Goal: Task Accomplishment & Management: Manage account settings

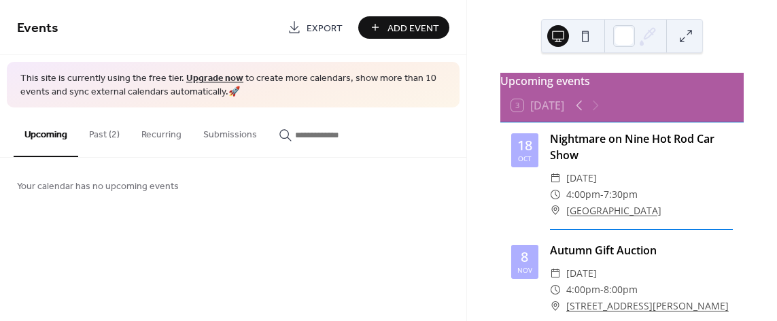
scroll to position [73, 0]
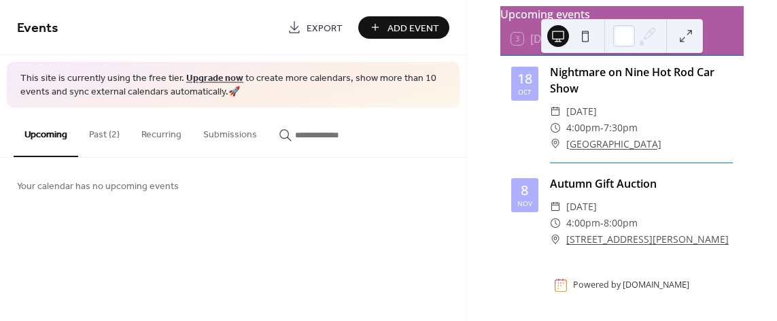
click at [590, 228] on span "4:00pm" at bounding box center [583, 223] width 34 height 16
click at [555, 74] on div "Nightmare on Nine Hot Rod Car Show" at bounding box center [641, 80] width 183 height 33
click at [684, 34] on button at bounding box center [686, 36] width 22 height 22
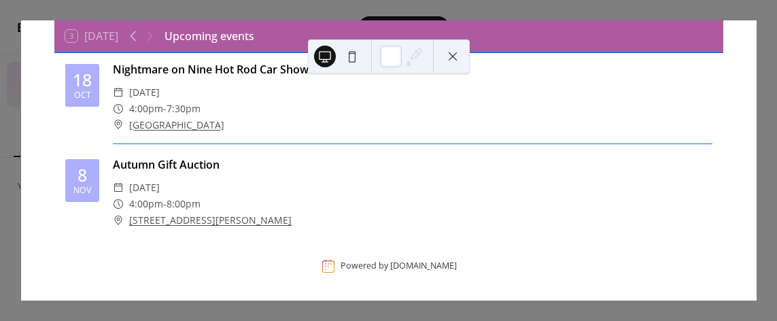
scroll to position [56, 0]
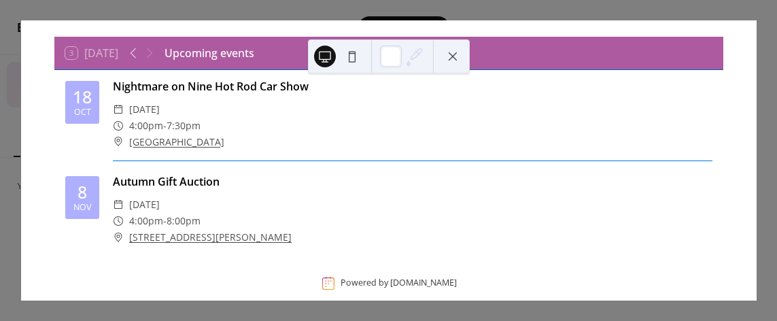
click at [176, 118] on span "7:30pm" at bounding box center [183, 126] width 34 height 16
click at [185, 123] on span "7:30pm" at bounding box center [183, 126] width 34 height 16
click at [185, 122] on span "7:30pm" at bounding box center [183, 126] width 34 height 16
click at [453, 56] on button at bounding box center [453, 57] width 22 height 22
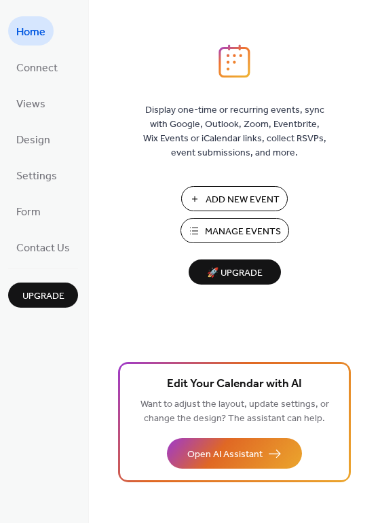
click at [215, 234] on span "Manage Events" at bounding box center [243, 232] width 76 height 14
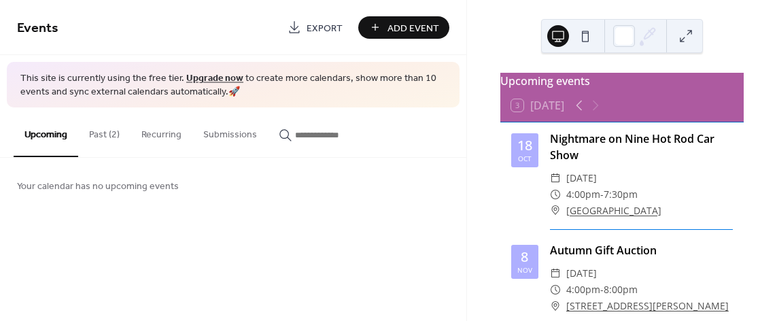
click at [622, 202] on span "7:30pm" at bounding box center [620, 194] width 34 height 16
click at [595, 194] on span "4:00pm" at bounding box center [583, 194] width 34 height 16
click at [554, 200] on icon at bounding box center [555, 194] width 11 height 11
click at [554, 196] on icon at bounding box center [555, 193] width 3 height 5
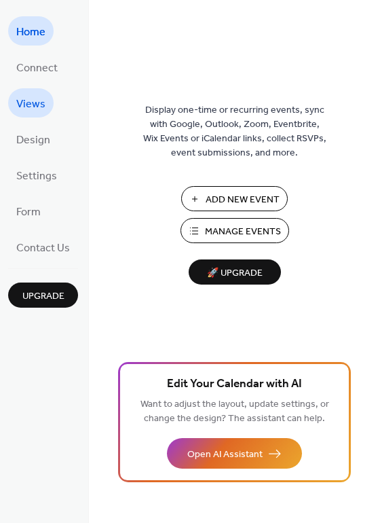
click at [37, 107] on span "Views" at bounding box center [30, 104] width 29 height 21
click at [245, 228] on span "Manage Events" at bounding box center [243, 232] width 76 height 14
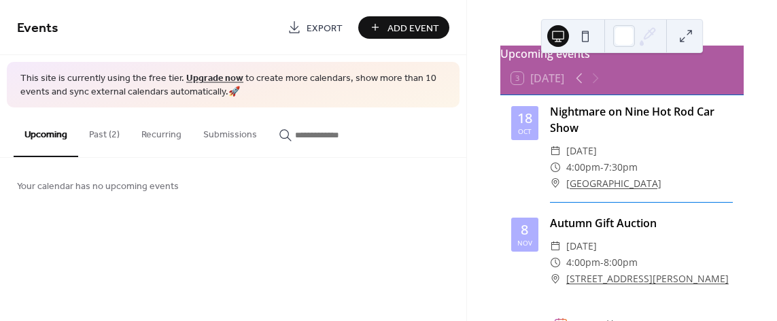
scroll to position [67, 0]
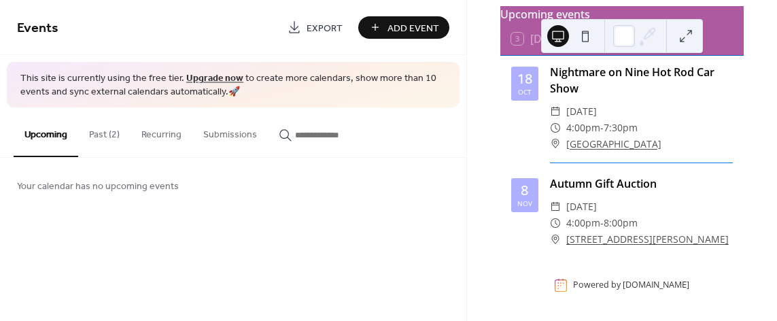
click at [331, 29] on span "Export" at bounding box center [324, 28] width 36 height 14
click at [558, 78] on div "Nightmare on Nine Hot Rod Car Show" at bounding box center [641, 80] width 183 height 33
click at [573, 96] on div "Nightmare on Nine Hot Rod Car Show" at bounding box center [641, 80] width 183 height 33
click at [406, 29] on span "Add Event" at bounding box center [413, 28] width 52 height 14
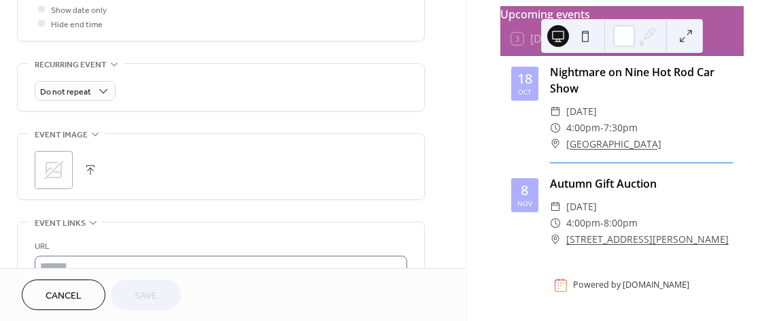
scroll to position [538, 0]
click at [561, 80] on div "Nightmare on Nine Hot Rod Car Show" at bounding box center [641, 80] width 183 height 33
click at [561, 71] on div "Nightmare on Nine Hot Rod Car Show" at bounding box center [641, 80] width 183 height 33
click at [527, 86] on div "18" at bounding box center [524, 79] width 15 height 14
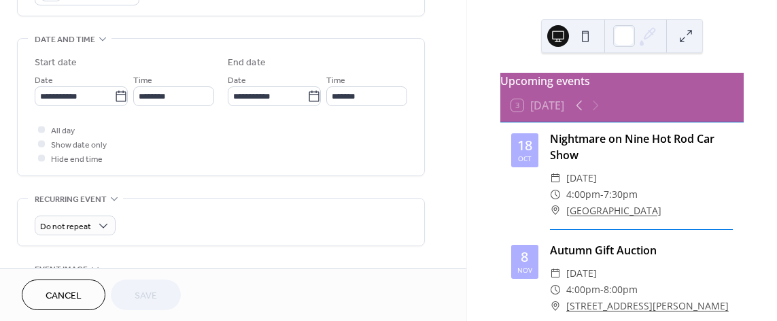
scroll to position [402, 0]
click at [590, 184] on span "[DATE]" at bounding box center [581, 178] width 31 height 16
click at [591, 186] on span "Saturday, October 18, 2025" at bounding box center [581, 178] width 31 height 16
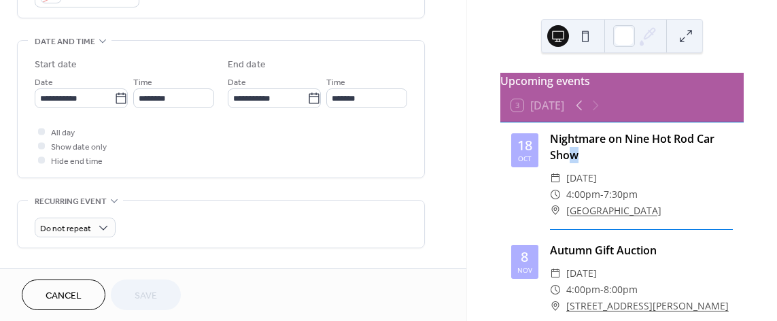
click at [571, 156] on div "Nightmare on Nine Hot Rod Car Show" at bounding box center [641, 146] width 183 height 33
click at [558, 141] on div "Nightmare on Nine Hot Rod Car Show" at bounding box center [641, 146] width 183 height 33
click at [580, 186] on span "Saturday, October 18, 2025" at bounding box center [581, 178] width 31 height 16
click at [622, 202] on span "7:30pm" at bounding box center [620, 194] width 34 height 16
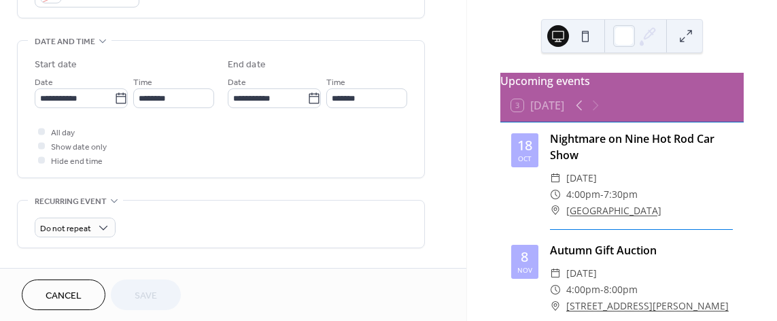
click at [623, 202] on span "7:30pm" at bounding box center [620, 194] width 34 height 16
click at [624, 202] on span "7:30pm" at bounding box center [620, 194] width 34 height 16
click at [626, 202] on span "7:30pm" at bounding box center [620, 194] width 34 height 16
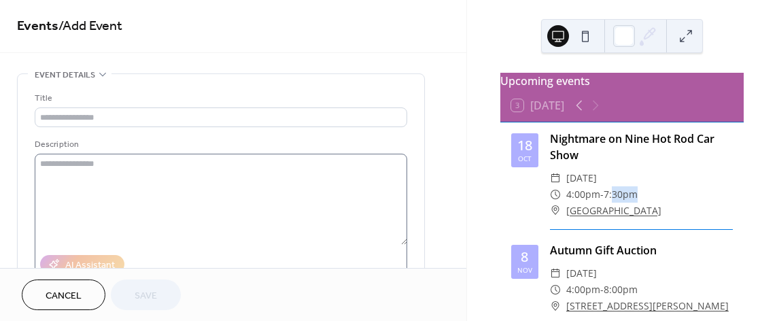
scroll to position [0, 0]
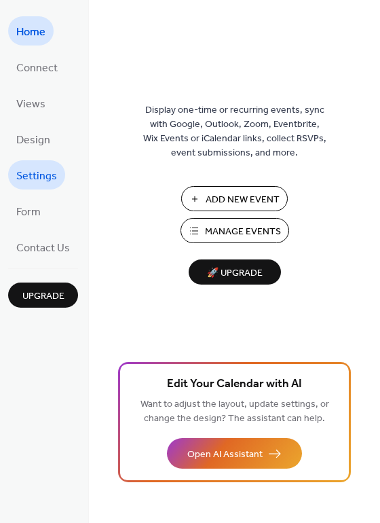
click at [42, 171] on span "Settings" at bounding box center [36, 176] width 41 height 21
click at [233, 232] on span "Manage Events" at bounding box center [243, 232] width 76 height 14
click at [218, 229] on span "Manage Events" at bounding box center [243, 232] width 76 height 14
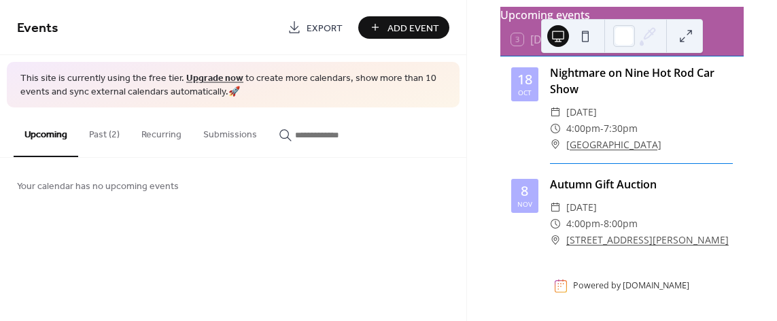
scroll to position [67, 0]
click at [604, 228] on span "8:00pm" at bounding box center [620, 223] width 34 height 16
click at [623, 291] on link "[DOMAIN_NAME]" at bounding box center [655, 285] width 67 height 12
click at [616, 132] on span "7:30pm" at bounding box center [620, 128] width 34 height 16
click at [632, 134] on span "7:30pm" at bounding box center [620, 128] width 34 height 16
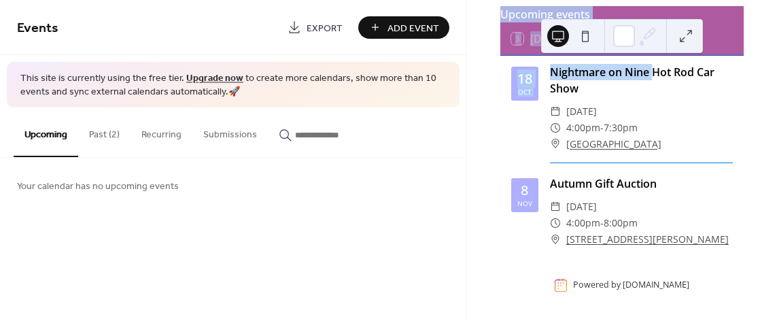
drag, startPoint x: 665, startPoint y: 39, endPoint x: 658, endPoint y: 62, distance: 23.2
click at [656, 76] on div "Upcoming events 3 Today 18 Oct Nightmare on Nine Hot Rod Car Show ​ Saturday, O…" at bounding box center [621, 160] width 311 height 321
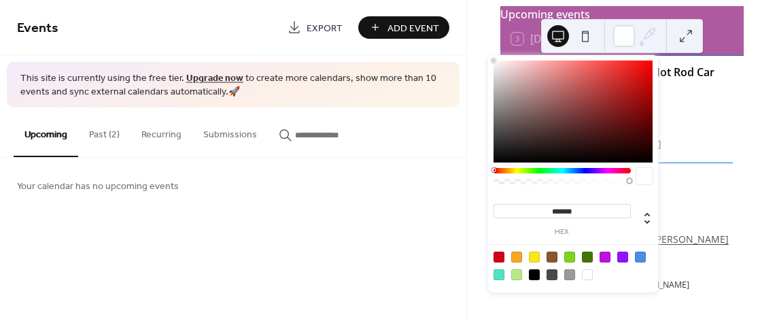
click at [642, 35] on icon at bounding box center [647, 36] width 20 height 20
click at [625, 39] on div at bounding box center [624, 36] width 22 height 22
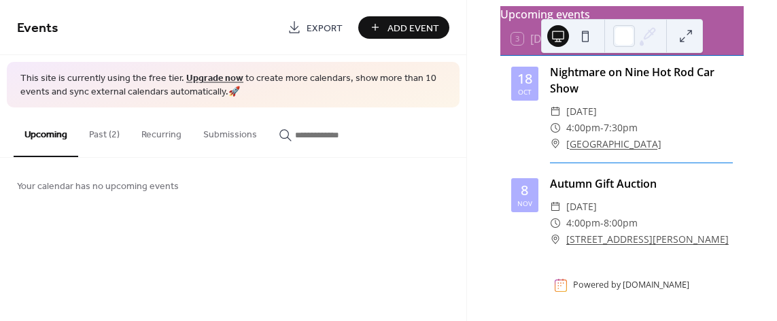
click at [584, 37] on button at bounding box center [585, 36] width 22 height 22
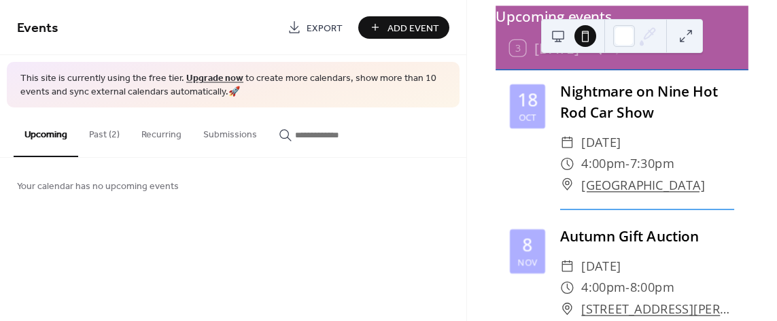
click at [650, 174] on span "7:30pm" at bounding box center [652, 163] width 44 height 21
click at [664, 174] on span "7:30pm" at bounding box center [652, 163] width 44 height 21
click at [668, 174] on span "7:30pm" at bounding box center [652, 163] width 44 height 21
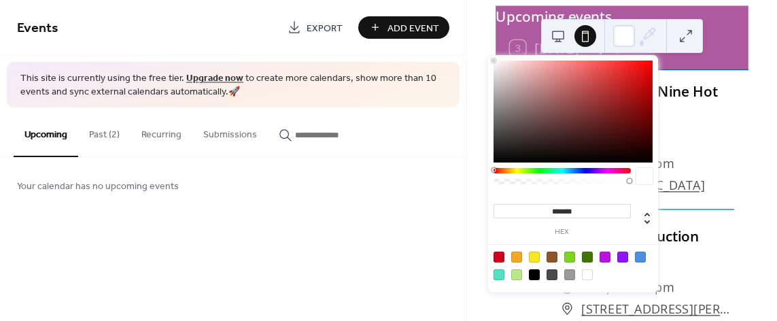
click at [649, 35] on icon at bounding box center [649, 34] width 11 height 11
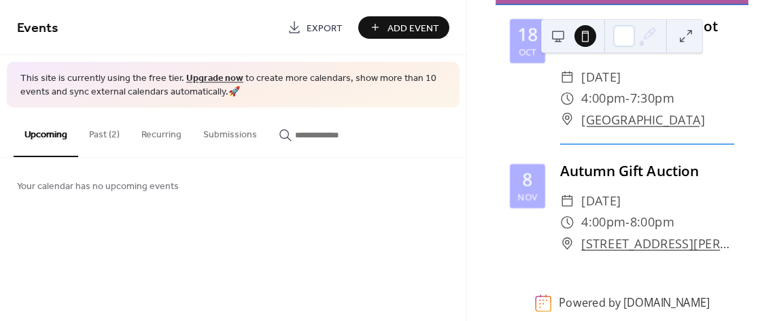
scroll to position [136, 0]
click at [560, 105] on icon at bounding box center [567, 98] width 14 height 14
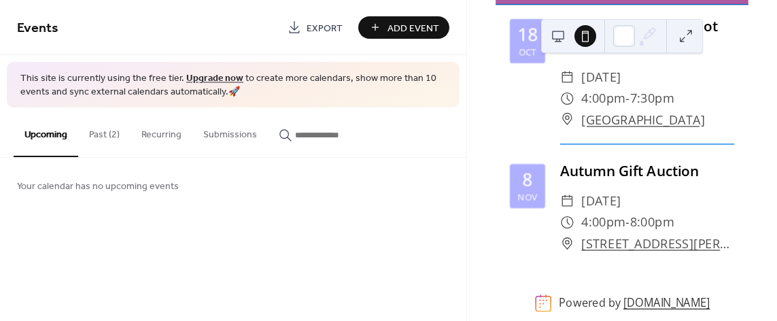
click at [638, 303] on link "[DOMAIN_NAME]" at bounding box center [666, 303] width 86 height 15
click at [614, 88] on span "4:00pm" at bounding box center [603, 98] width 44 height 21
click at [617, 88] on span "4:00pm" at bounding box center [603, 98] width 44 height 21
click at [647, 88] on span "7:30pm" at bounding box center [652, 98] width 44 height 21
click at [652, 88] on span "7:30pm" at bounding box center [652, 98] width 44 height 21
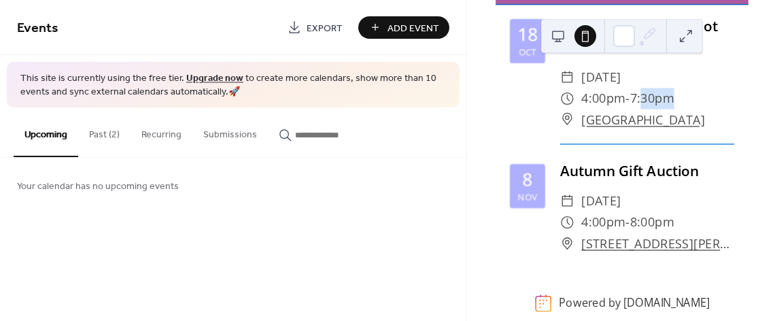
click at [652, 88] on span "7:30pm" at bounding box center [652, 98] width 44 height 21
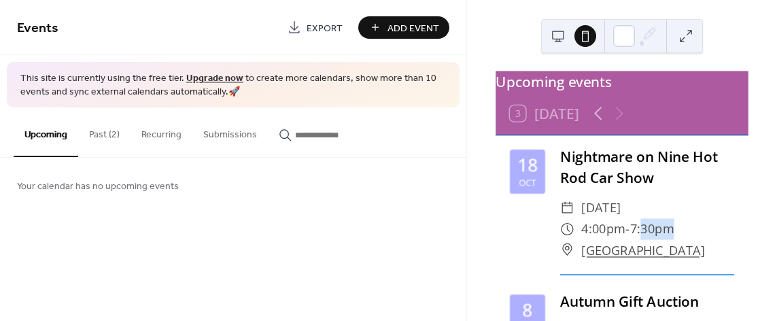
scroll to position [0, 0]
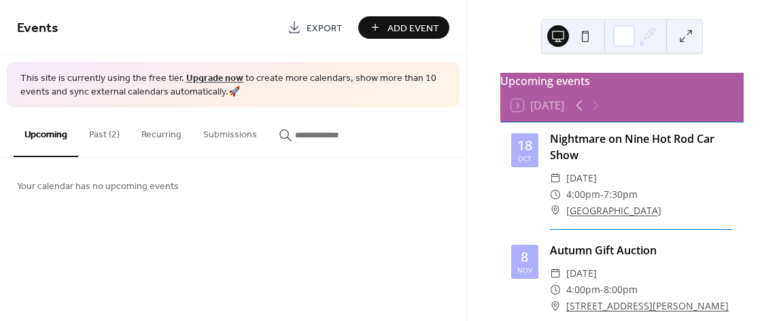
click at [600, 147] on div "Nightmare on Nine Hot Rod Car Show" at bounding box center [641, 146] width 183 height 33
click at [517, 152] on div "18" at bounding box center [524, 146] width 15 height 14
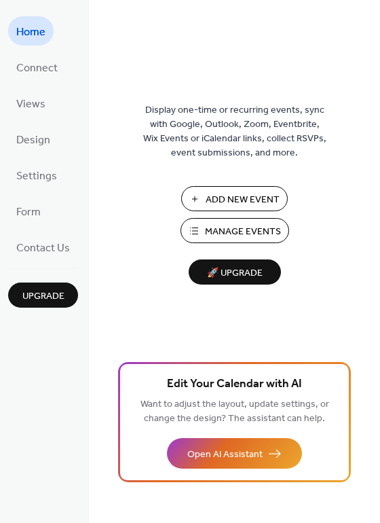
click at [250, 226] on span "Manage Events" at bounding box center [243, 232] width 76 height 14
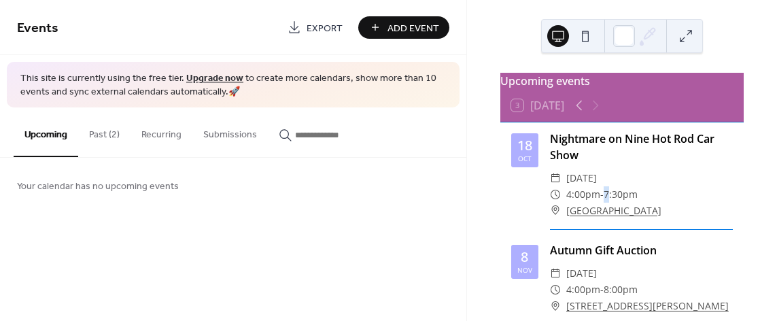
click at [605, 202] on span "7:30pm" at bounding box center [620, 194] width 34 height 16
click at [612, 202] on span "7:30pm" at bounding box center [620, 194] width 34 height 16
click at [620, 202] on span "7:30pm" at bounding box center [620, 194] width 34 height 16
click at [631, 202] on span "7:30pm" at bounding box center [620, 194] width 34 height 16
click at [634, 201] on span "7:30pm" at bounding box center [620, 194] width 34 height 16
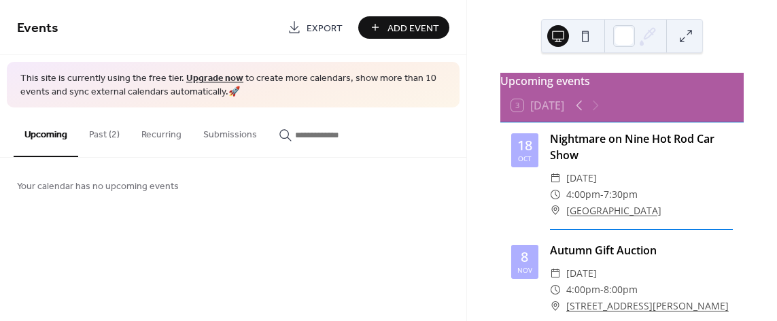
click at [515, 111] on div "3 Today" at bounding box center [537, 105] width 53 height 12
click at [592, 112] on div at bounding box center [587, 105] width 33 height 16
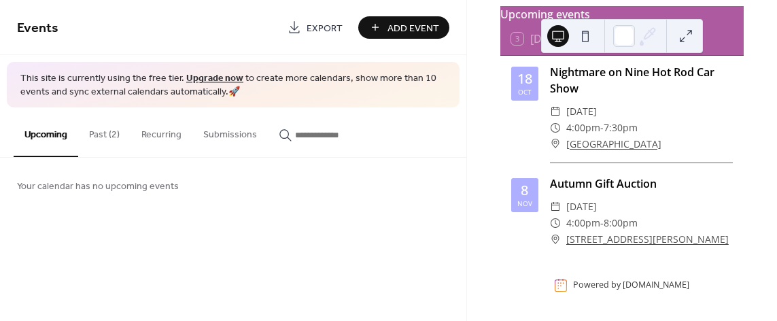
scroll to position [73, 0]
click at [603, 122] on span "7:30pm" at bounding box center [620, 128] width 34 height 16
click at [572, 82] on div "Nightmare on Nine Hot Rod Car Show" at bounding box center [641, 80] width 183 height 33
click at [566, 70] on div "Nightmare on Nine Hot Rod Car Show" at bounding box center [641, 80] width 183 height 33
click at [565, 70] on div "Nightmare on Nine Hot Rod Car Show" at bounding box center [641, 80] width 183 height 33
